Goal: Navigation & Orientation: Find specific page/section

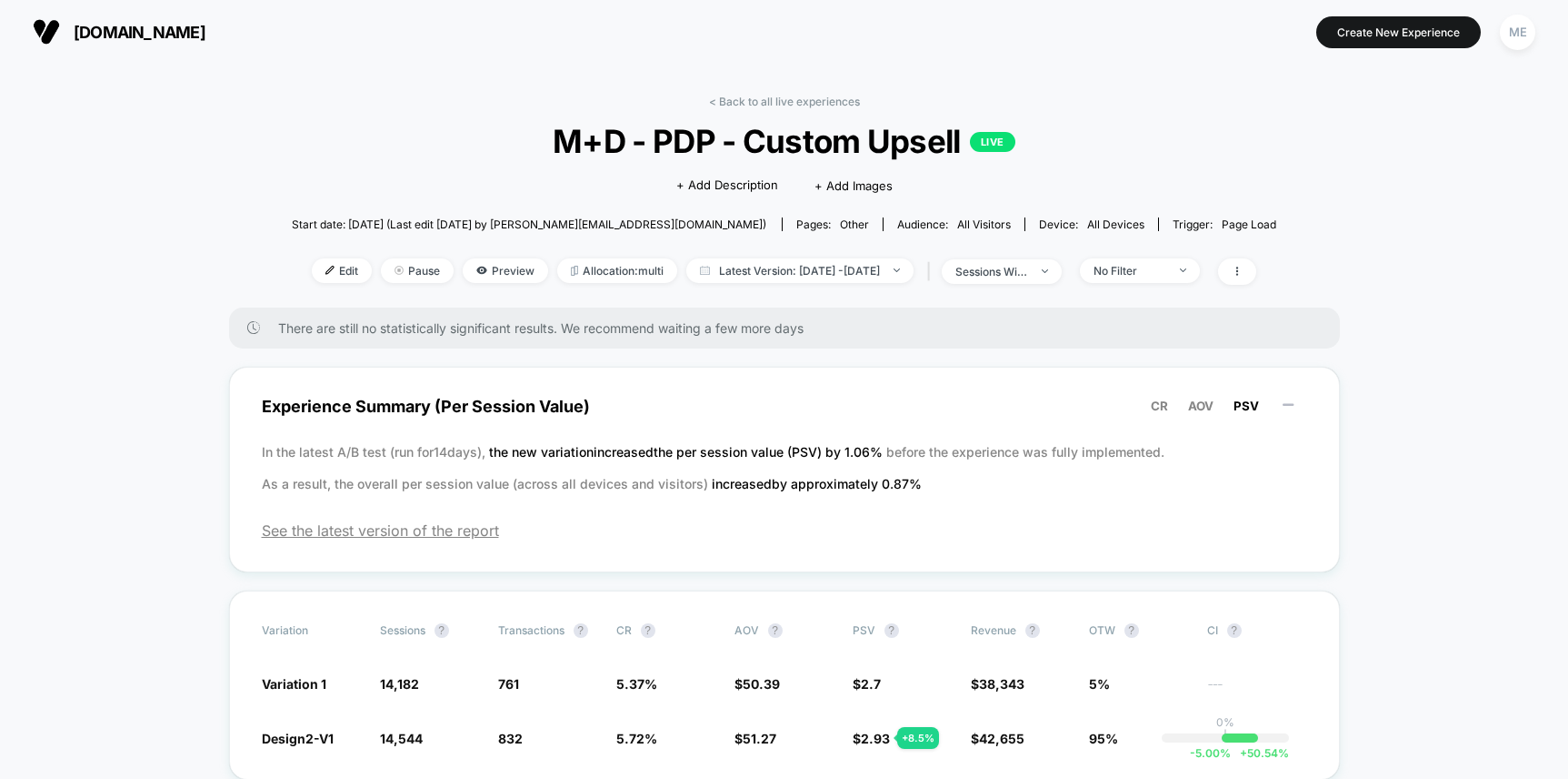
scroll to position [79, 0]
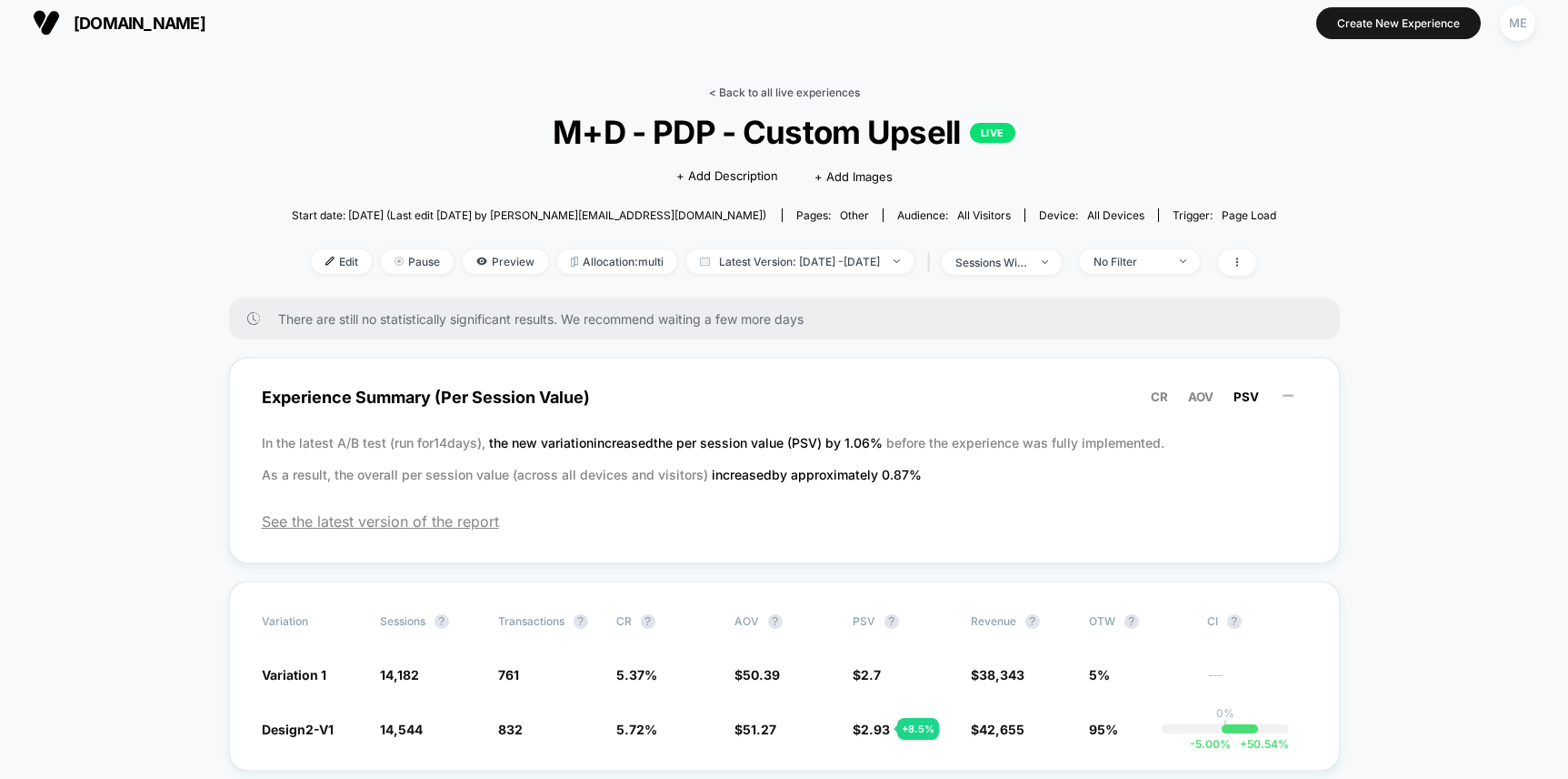
click at [783, 96] on link "< Back to all live experiences" at bounding box center [784, 92] width 151 height 14
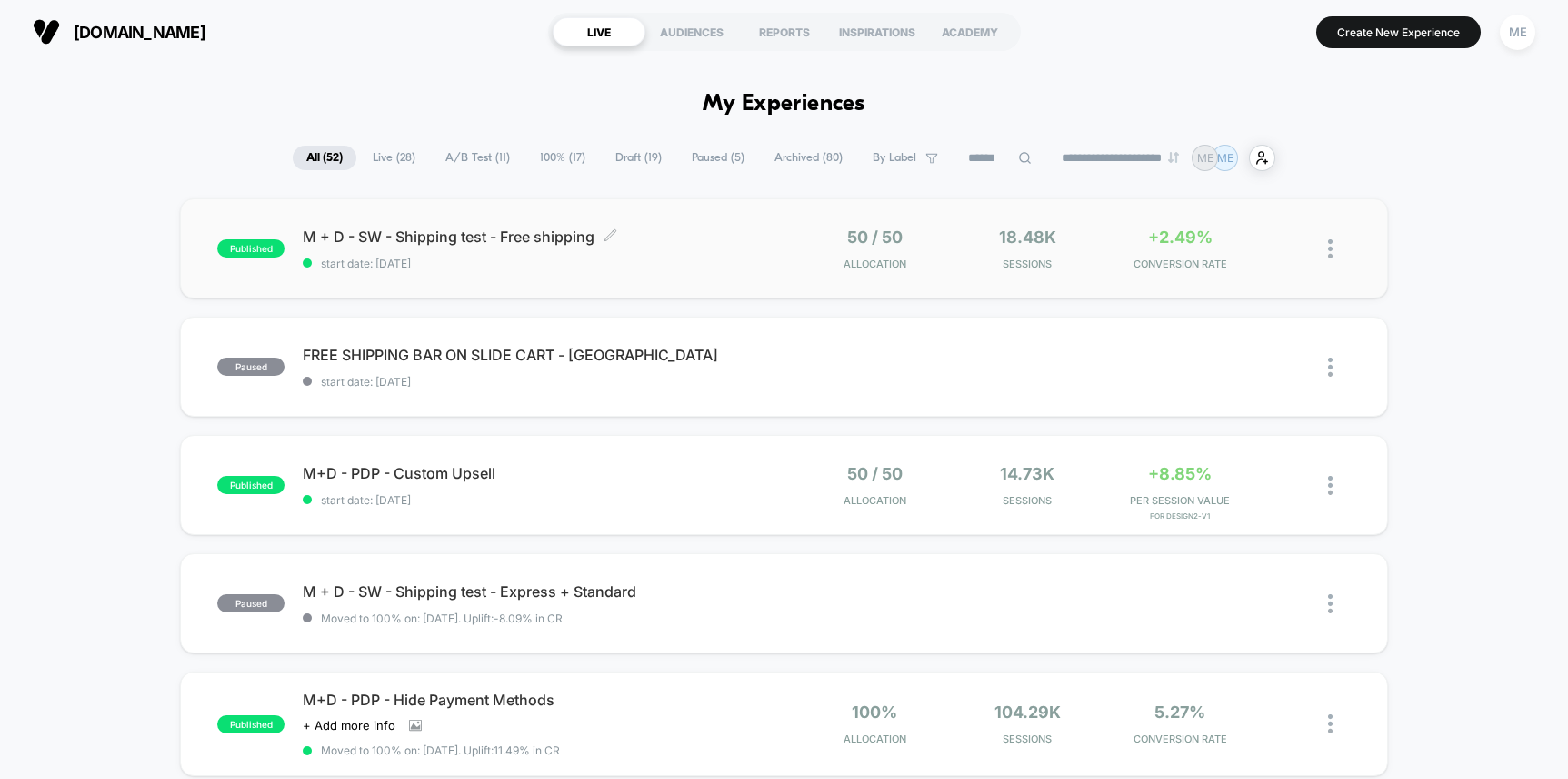
click at [774, 252] on div "M + D - SW - Shipping test - Free shipping Click to edit experience details Cli…" at bounding box center [542, 248] width 480 height 43
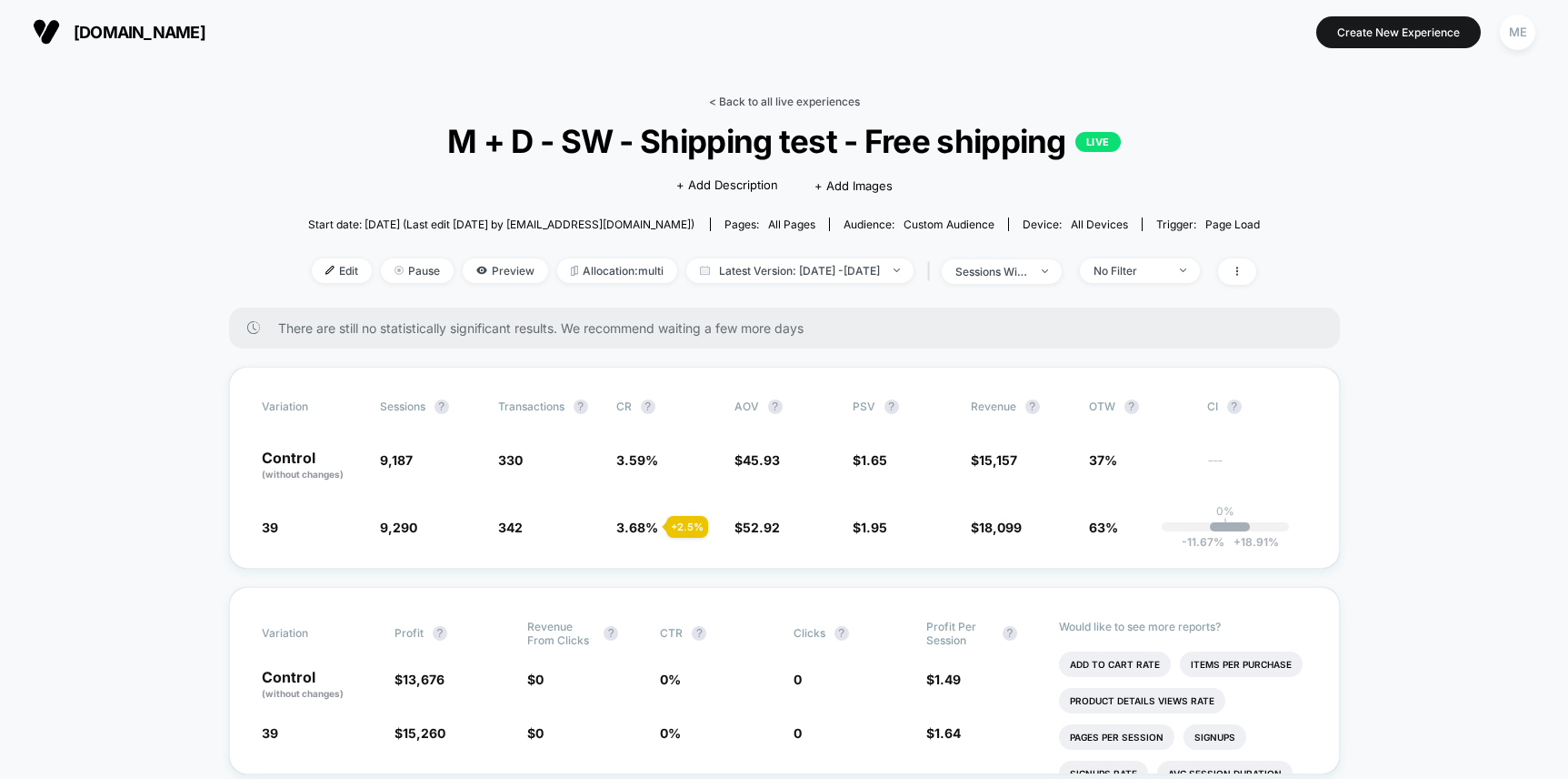
click at [774, 99] on link "< Back to all live experiences" at bounding box center [784, 101] width 151 height 14
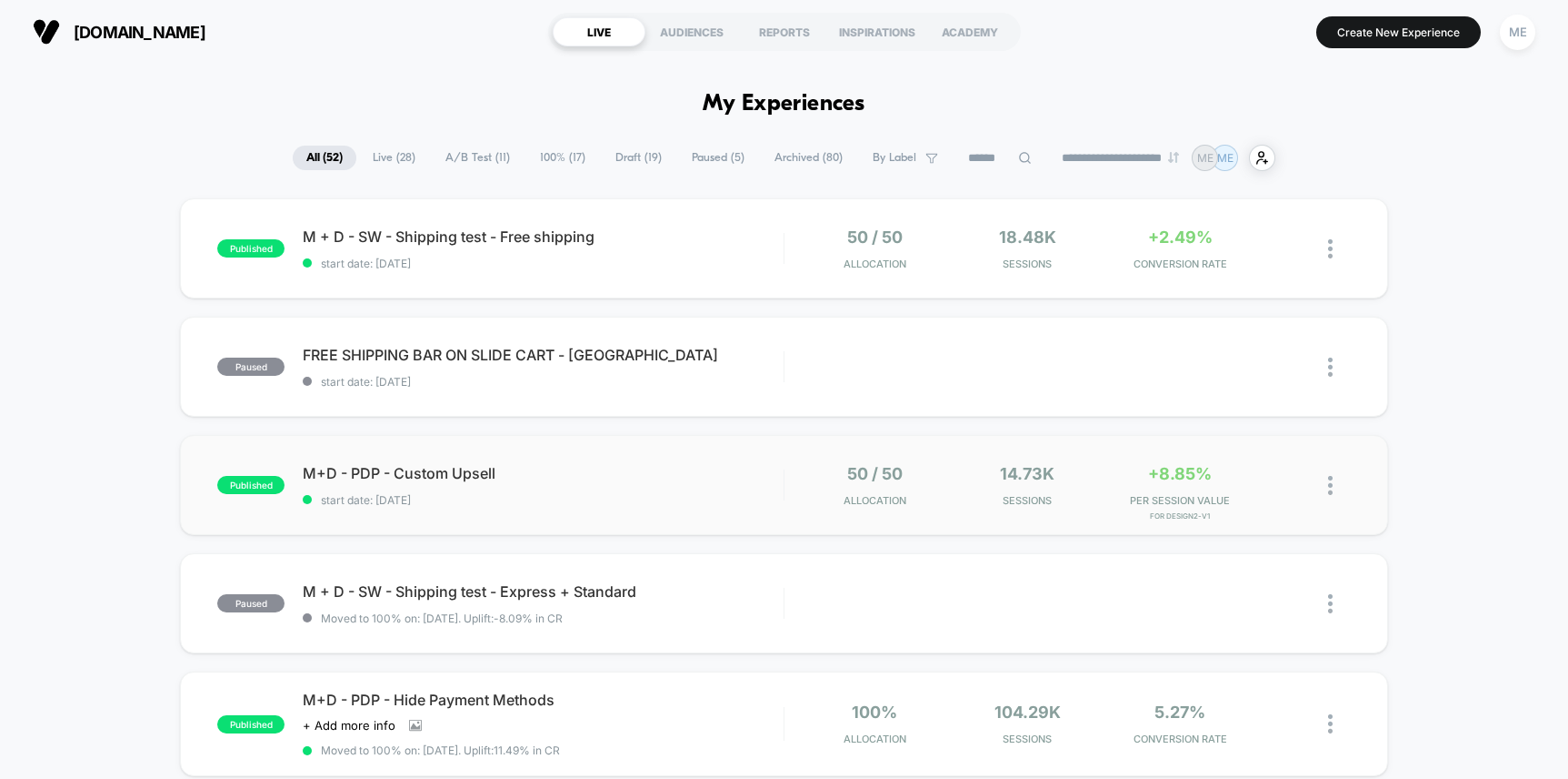
click at [707, 468] on span "M+D - PDP - Custom Upsell" at bounding box center [542, 473] width 480 height 18
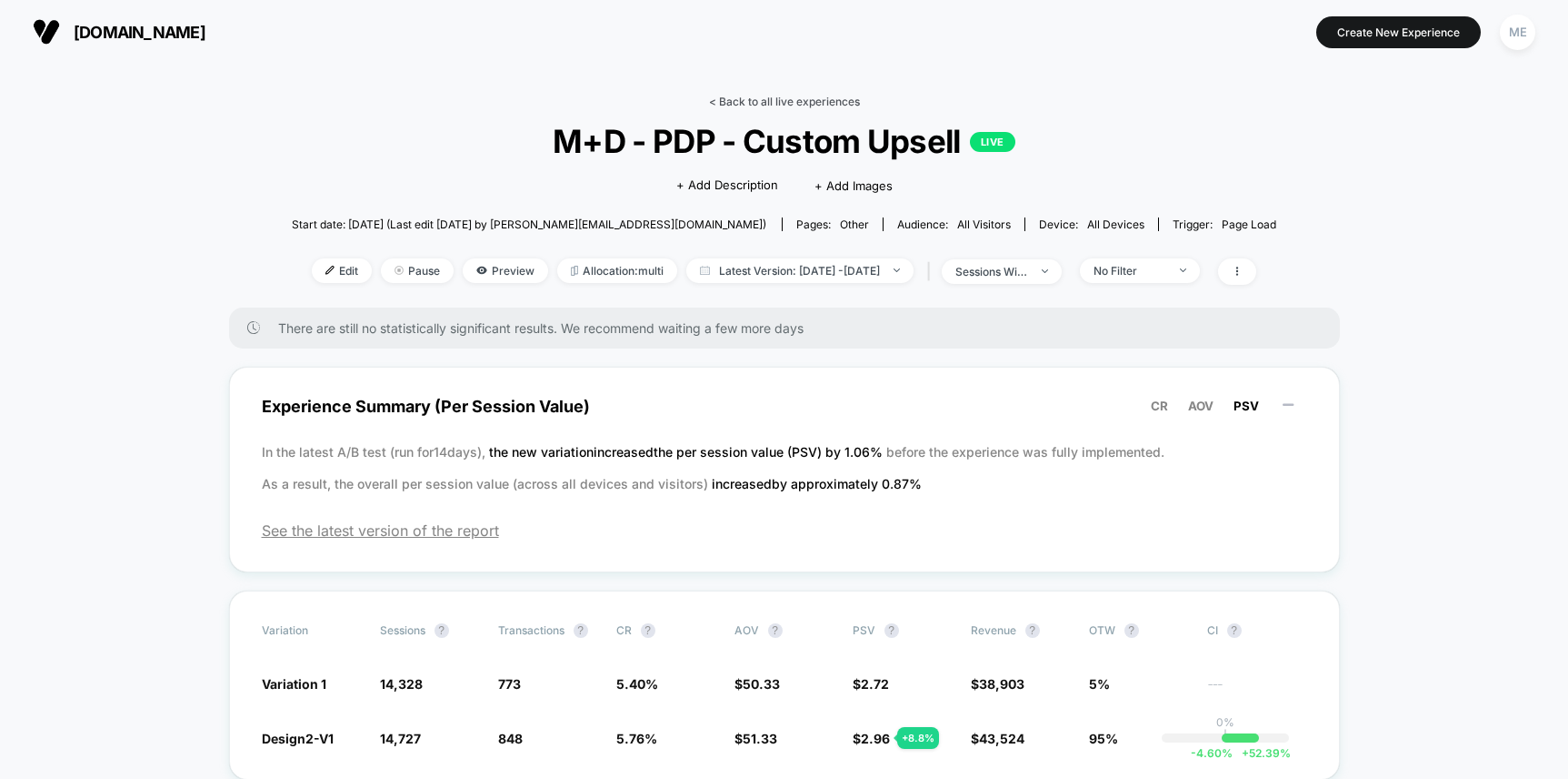
click at [827, 95] on link "< Back to all live experiences" at bounding box center [784, 101] width 151 height 14
